Goal: Browse casually

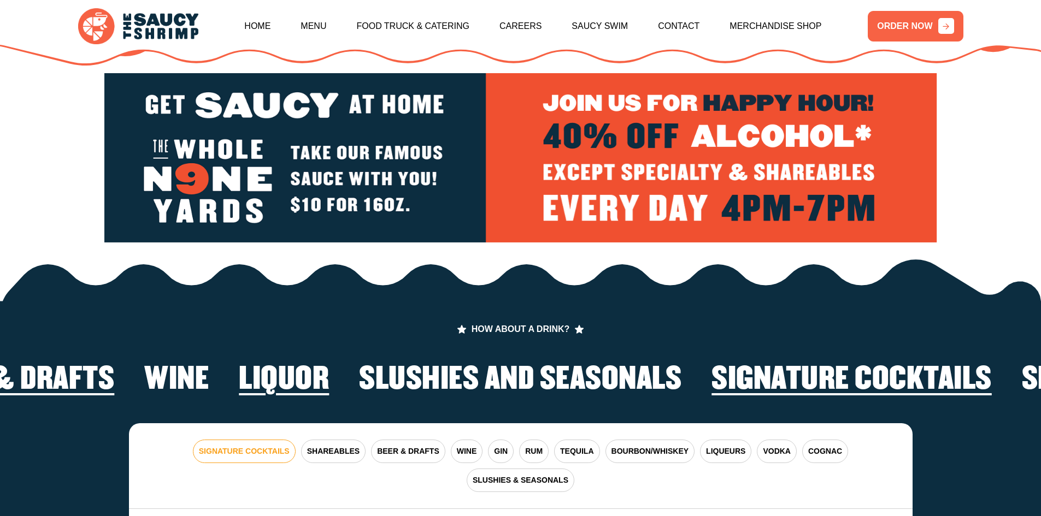
scroll to position [2076, 0]
